Goal: Find specific page/section: Find specific page/section

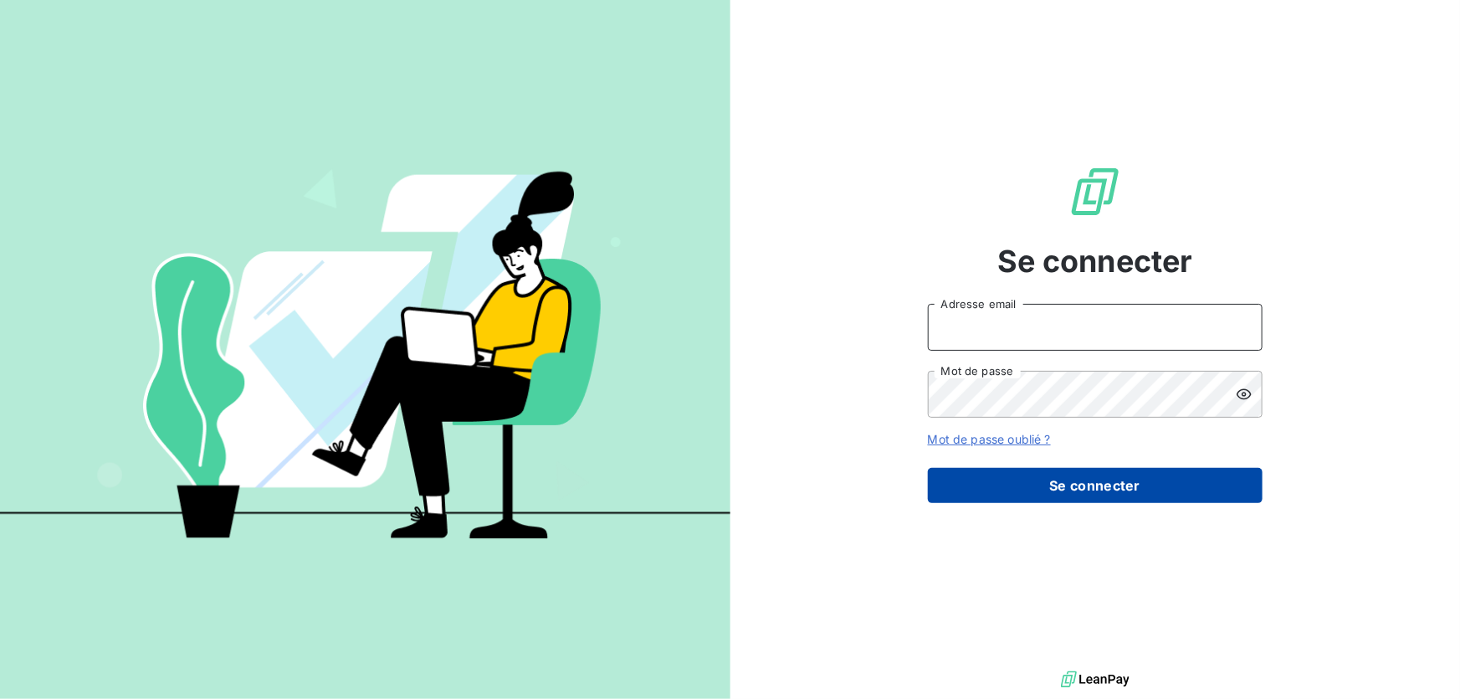
type input "[EMAIL_ADDRESS][DOMAIN_NAME]"
click at [966, 482] on button "Se connecter" at bounding box center [1095, 485] width 335 height 35
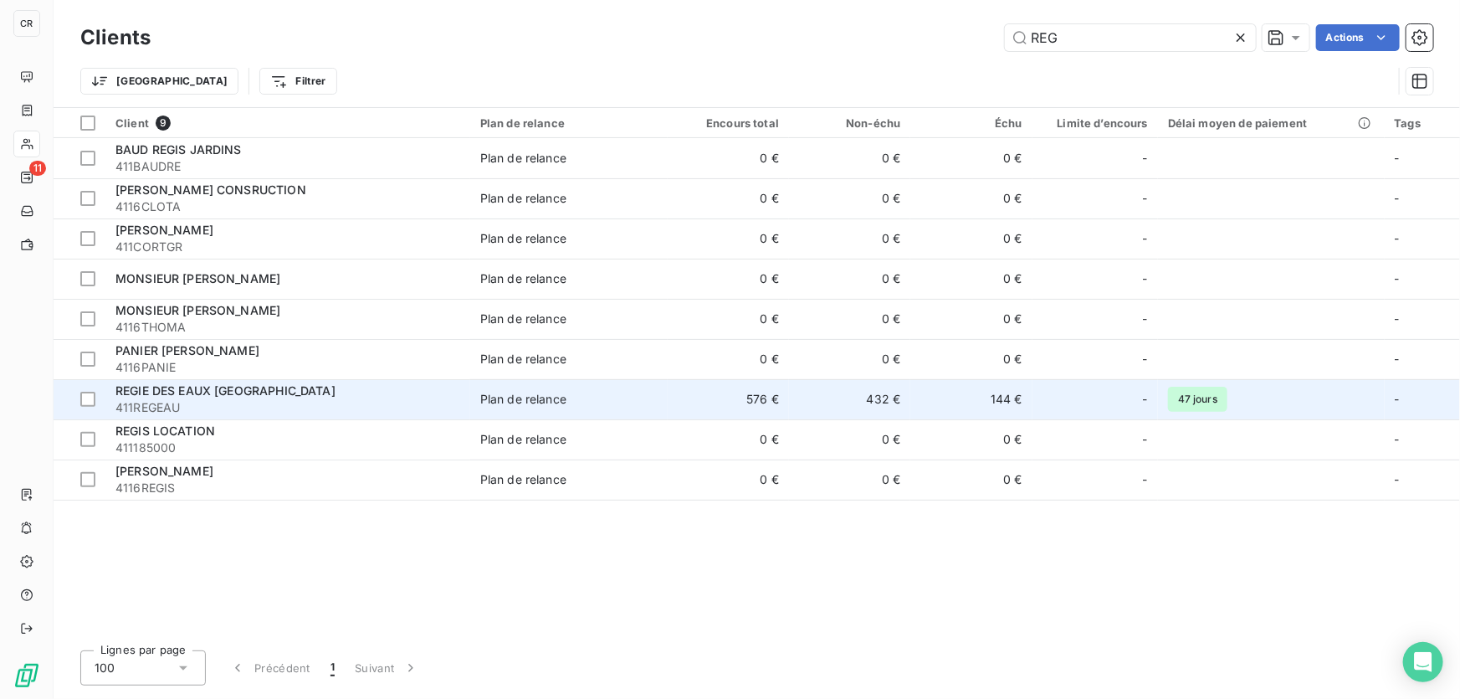
type input "REG"
click at [189, 392] on span "REGIE DES EAUX [GEOGRAPHIC_DATA]" at bounding box center [225, 390] width 220 height 14
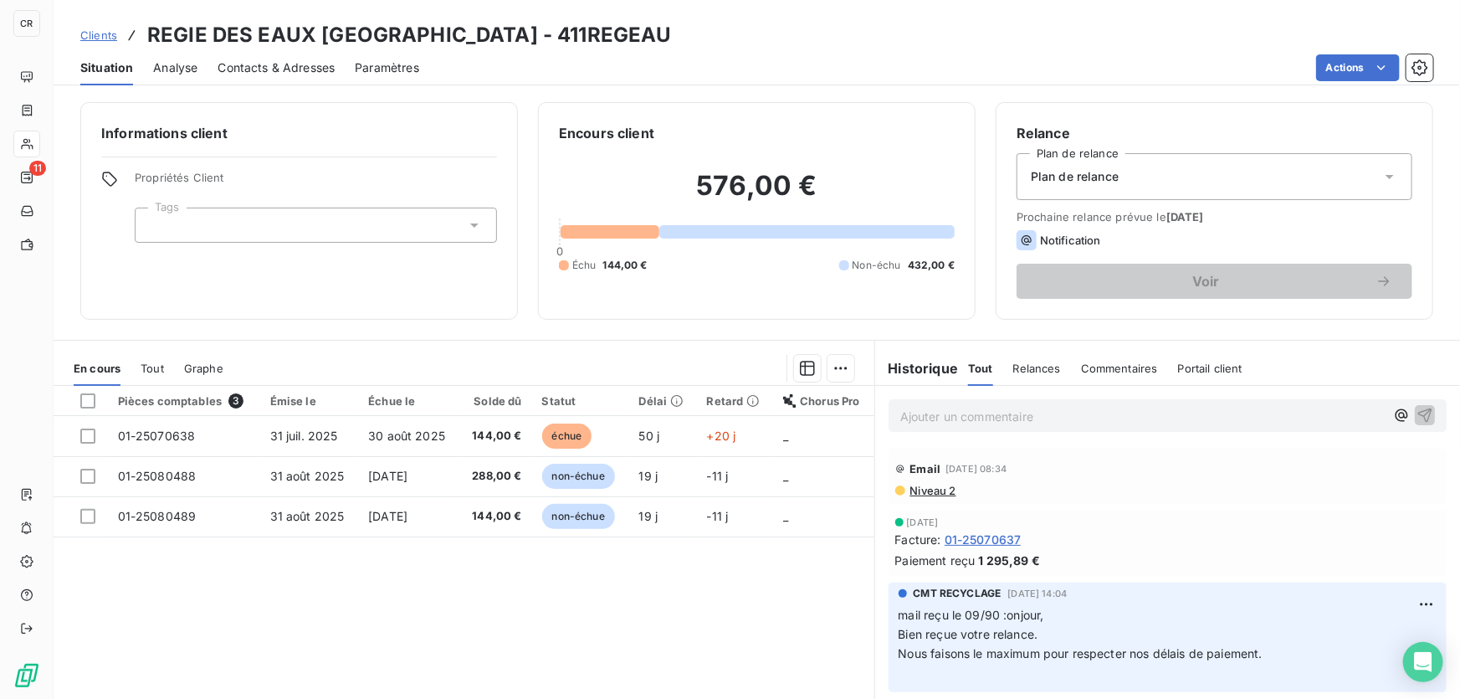
click at [943, 427] on div "Ajouter un commentaire ﻿" at bounding box center [1168, 415] width 558 height 33
click at [949, 418] on p "Ajouter un commentaire ﻿" at bounding box center [1142, 416] width 484 height 21
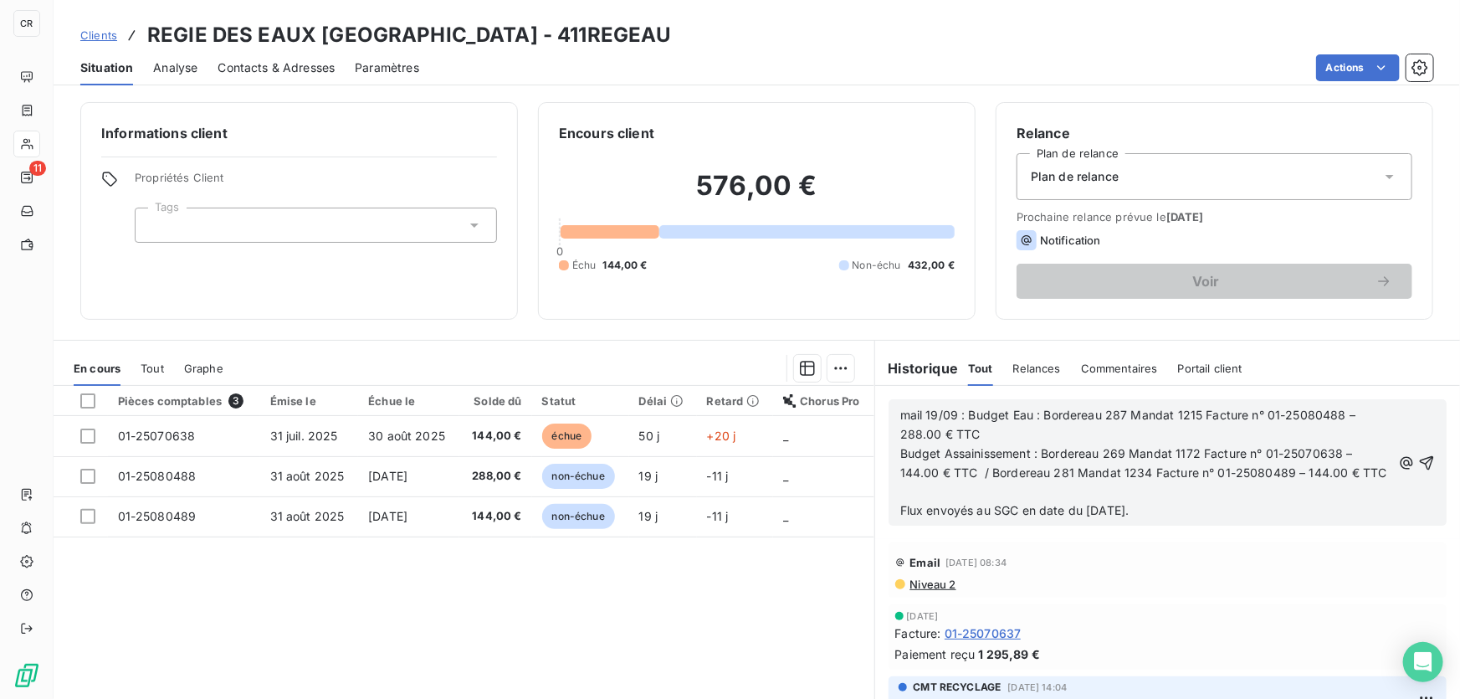
click at [1002, 517] on span "Flux envoyés au SGC en date du [DATE]." at bounding box center [1014, 510] width 229 height 14
click at [1002, 502] on p "﻿" at bounding box center [1145, 492] width 491 height 19
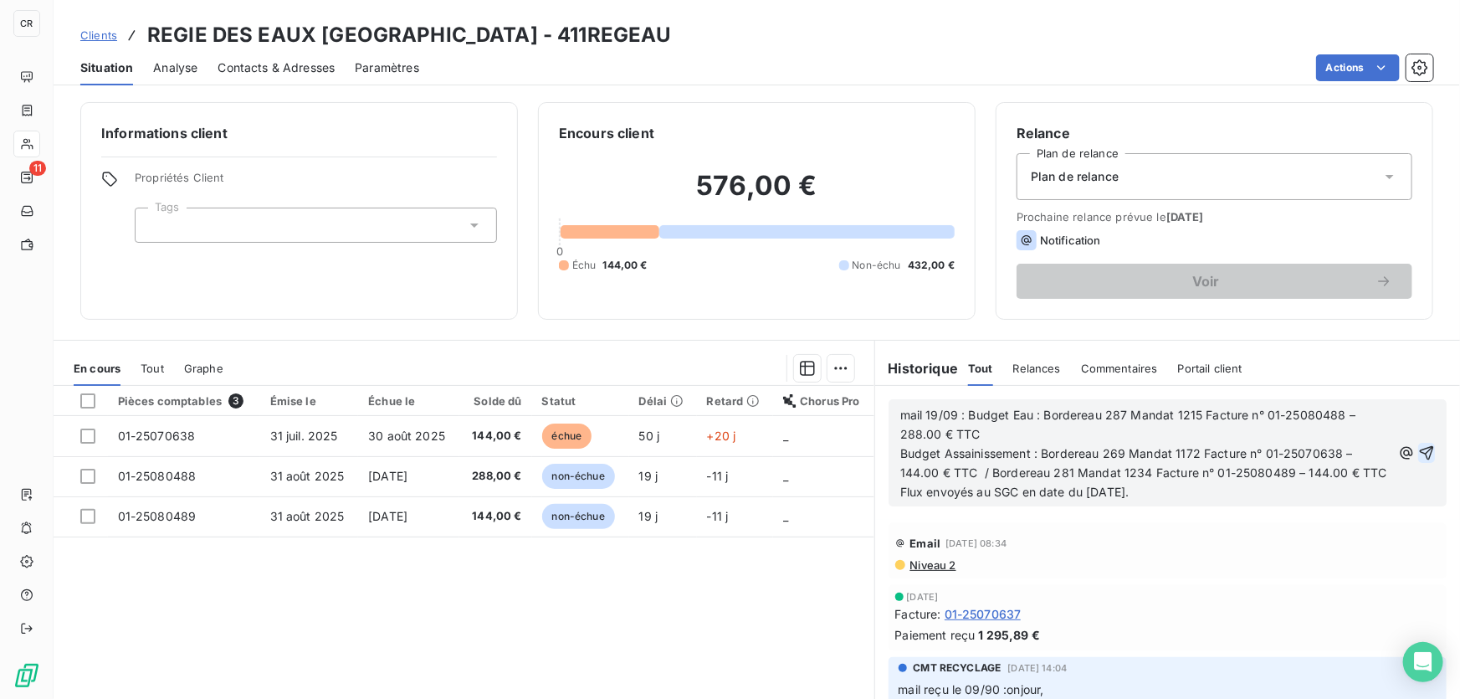
click at [1418, 457] on icon "button" at bounding box center [1426, 452] width 17 height 17
